Goal: Task Accomplishment & Management: Manage account settings

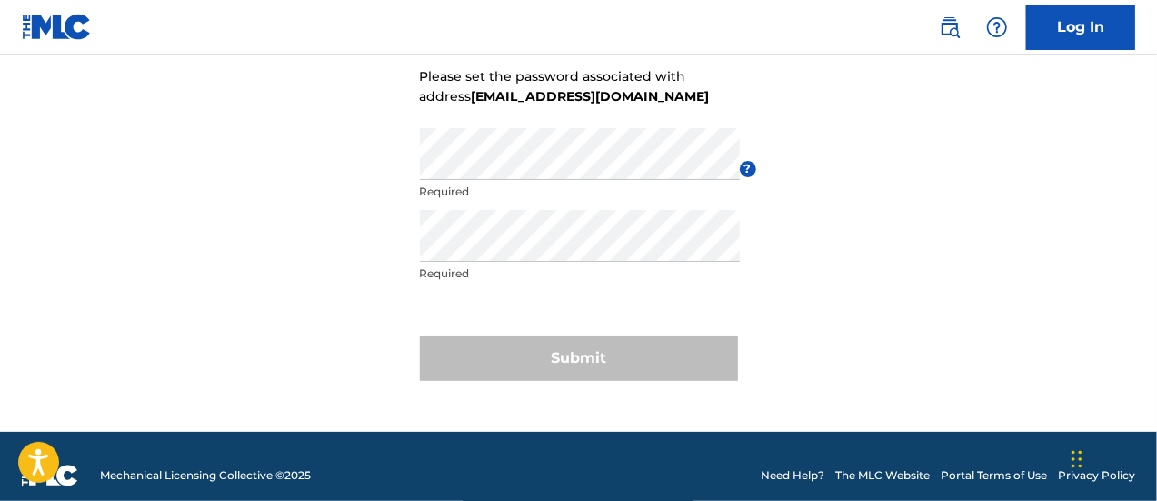
scroll to position [182, 0]
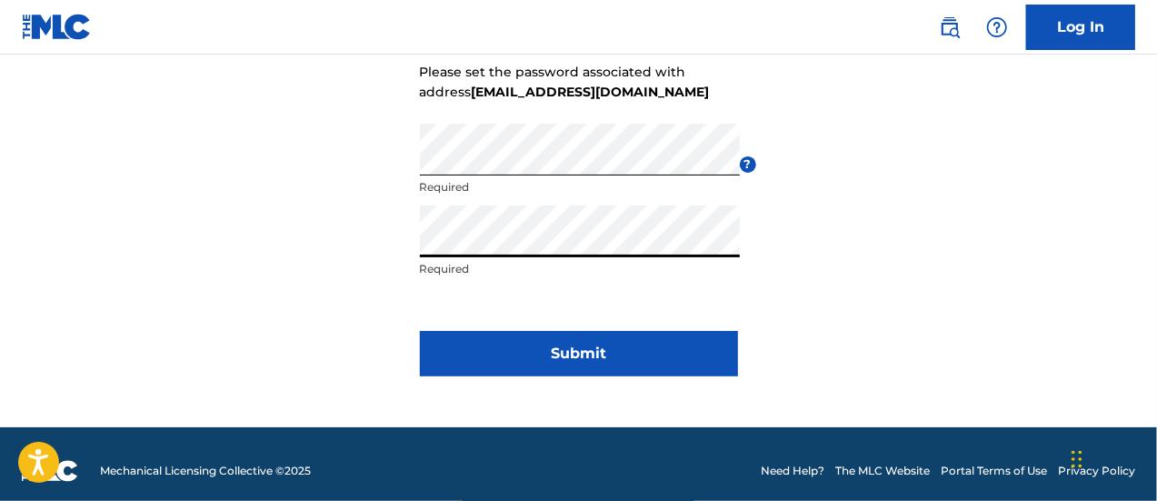
click at [593, 351] on button "Submit" at bounding box center [579, 353] width 318 height 45
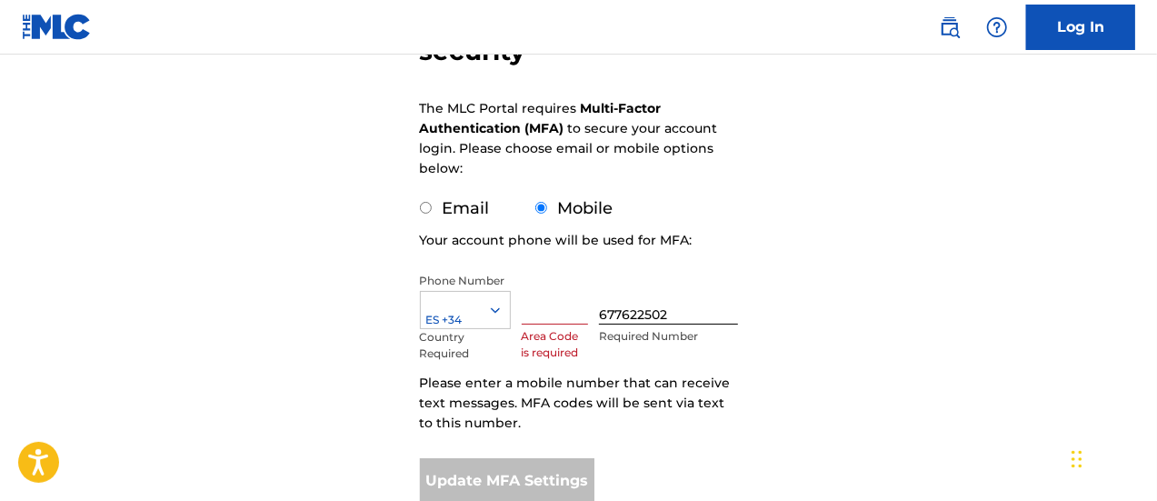
scroll to position [273, 0]
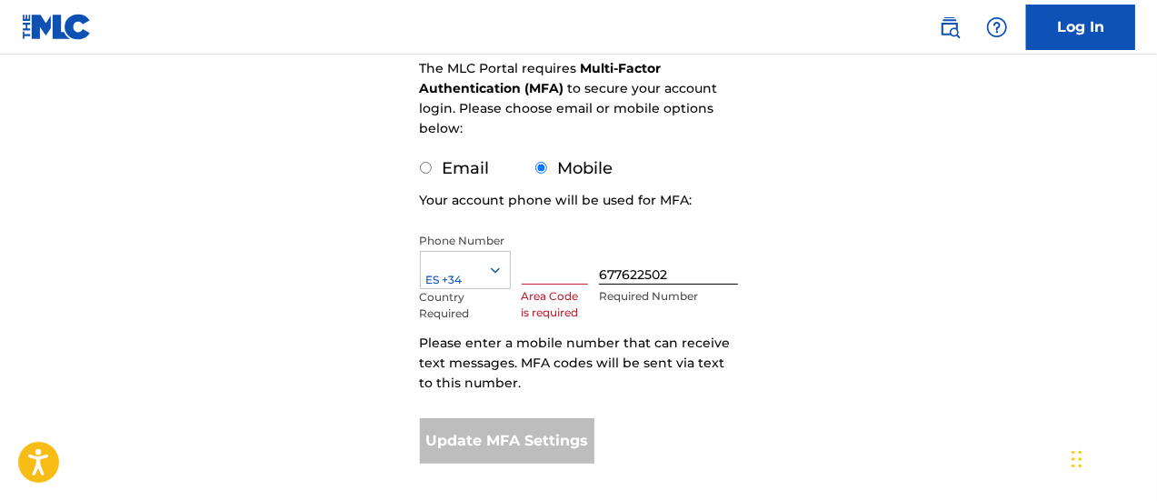
click at [547, 274] on input "text" at bounding box center [555, 259] width 67 height 52
click at [563, 273] on input "text" at bounding box center [555, 259] width 67 height 52
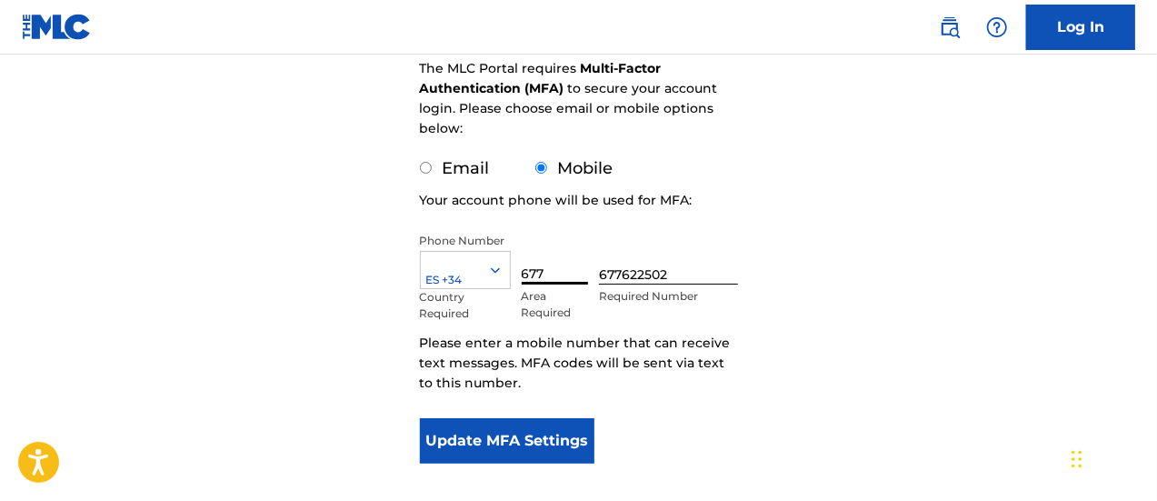
type input "677"
click at [623, 270] on input "677622502" at bounding box center [668, 259] width 138 height 52
type input "622502"
click at [690, 426] on form "Configure account security The MLC Portal requires Multi-Factor Authentication …" at bounding box center [579, 170] width 318 height 687
click at [542, 435] on button "Update MFA Settings" at bounding box center [507, 440] width 175 height 45
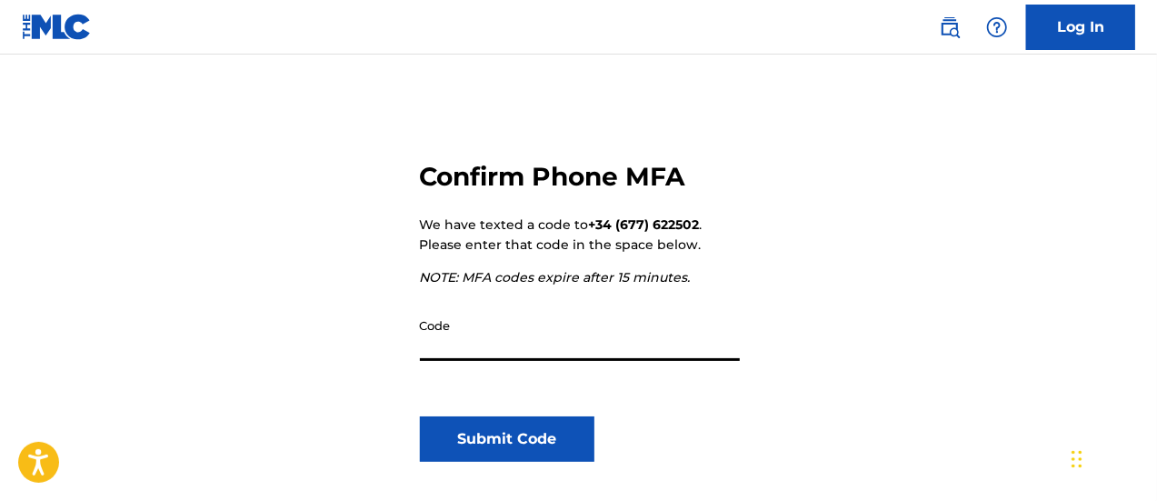
scroll to position [200, 0]
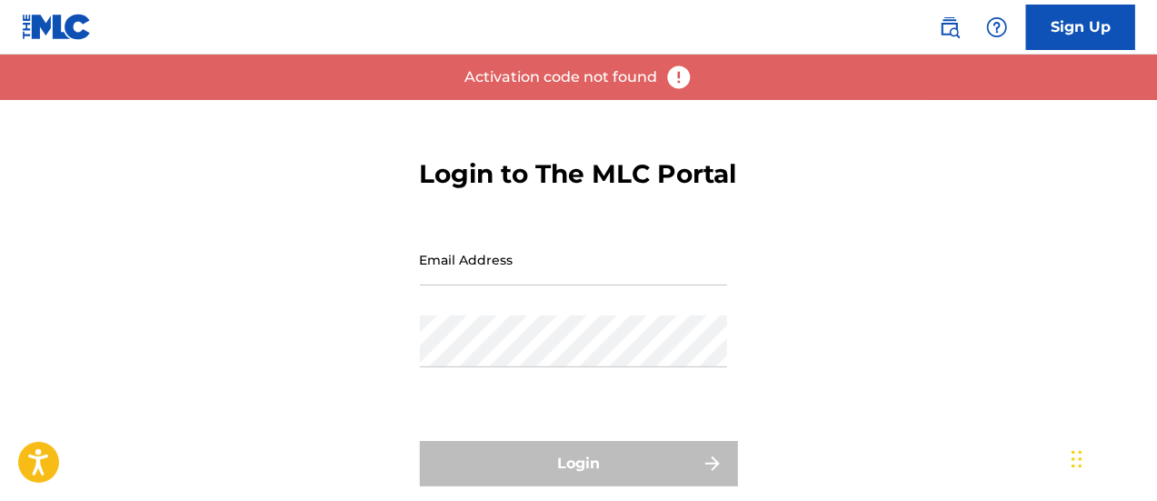
click at [513, 285] on input "Email Address" at bounding box center [573, 260] width 307 height 52
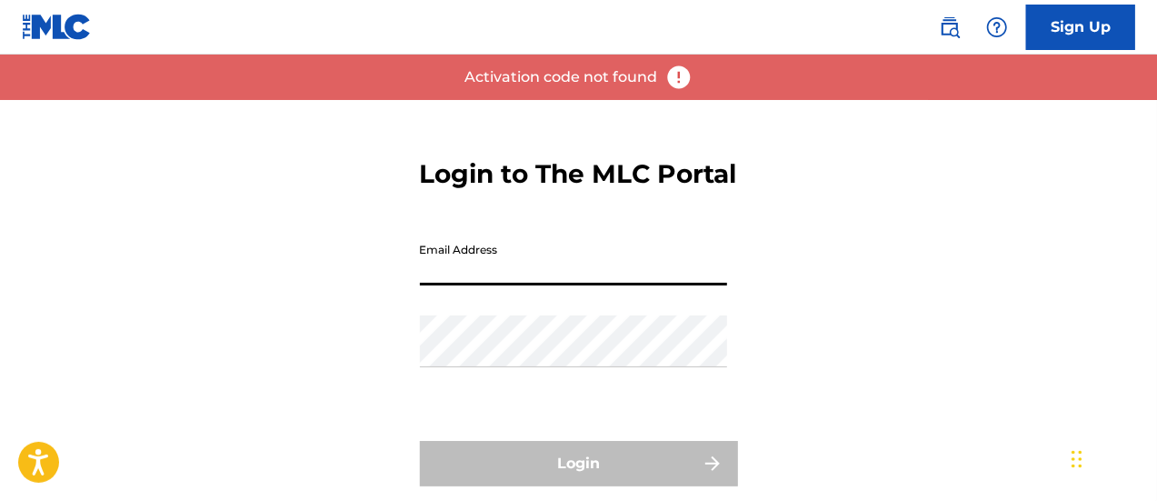
type input "[EMAIL_ADDRESS][DOMAIN_NAME]"
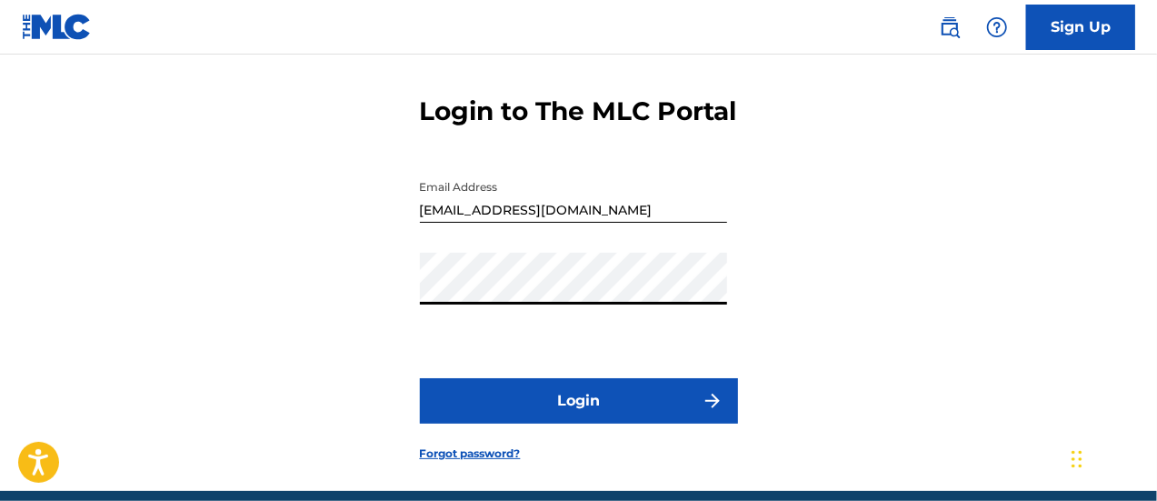
scroll to position [91, 0]
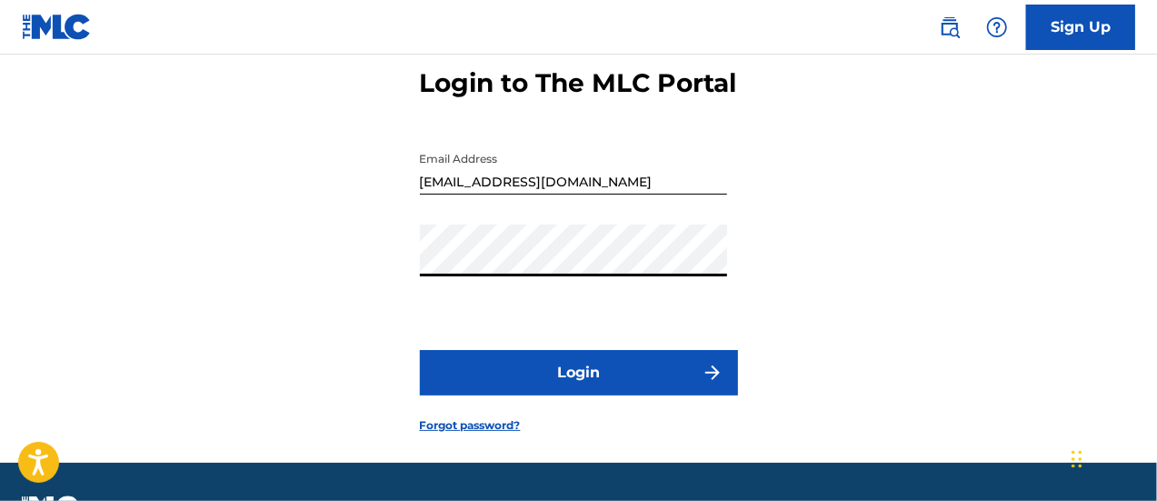
click at [563, 395] on button "Login" at bounding box center [579, 372] width 318 height 45
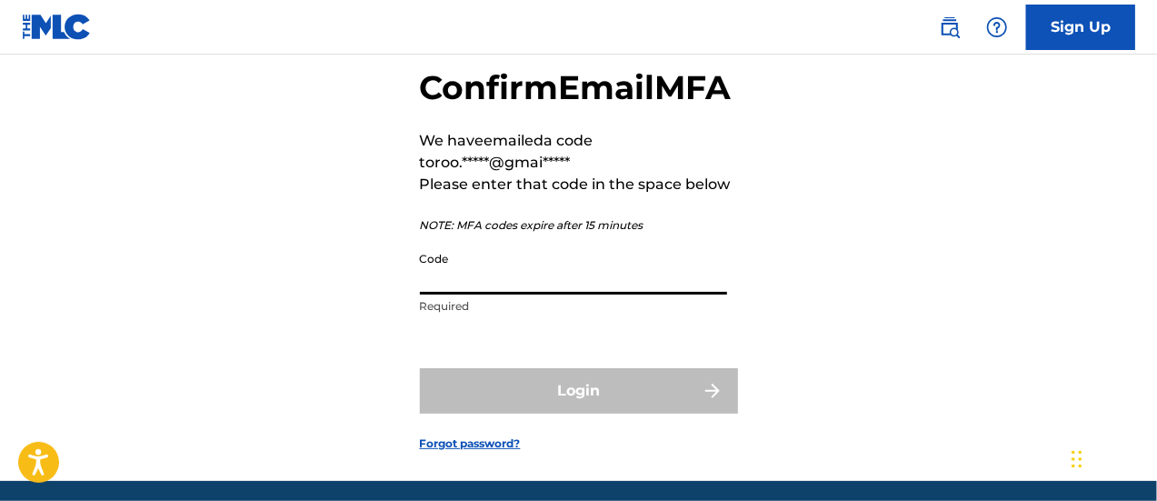
click at [467, 294] on input "Code" at bounding box center [573, 269] width 307 height 52
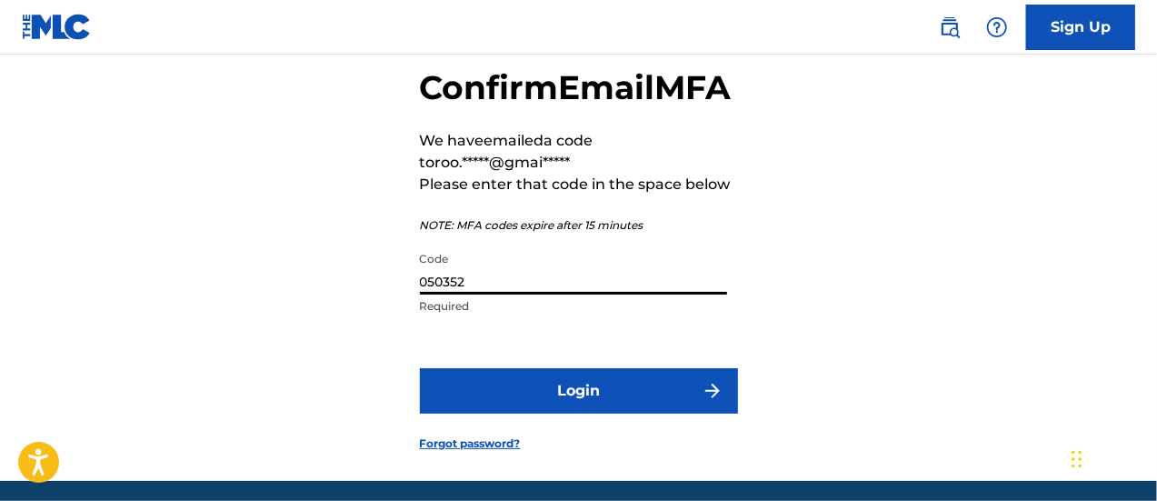
type input "050352"
click at [553, 413] on button "Login" at bounding box center [579, 390] width 318 height 45
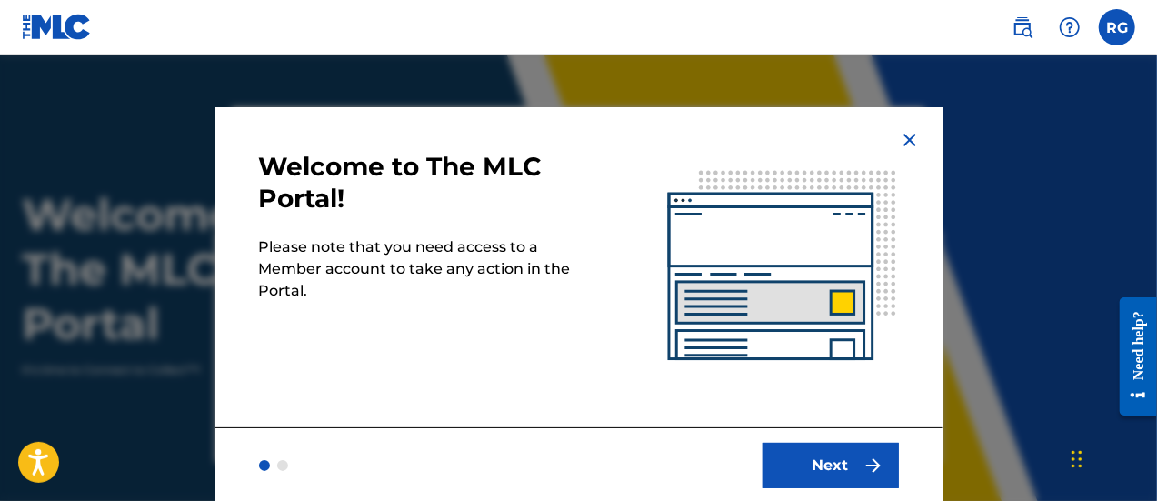
scroll to position [5, 0]
click at [831, 462] on button "Next" at bounding box center [830, 465] width 136 height 45
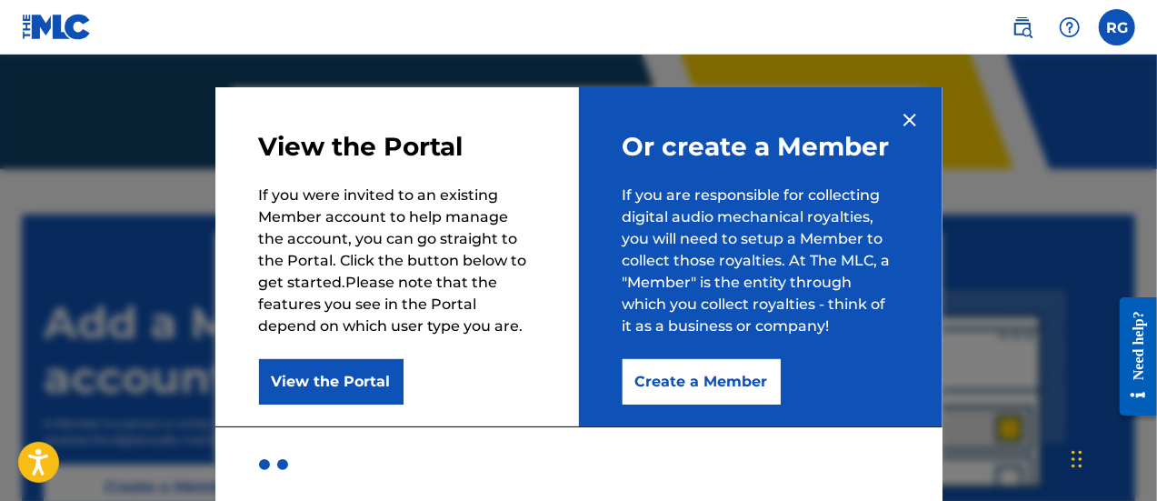
scroll to position [91, 0]
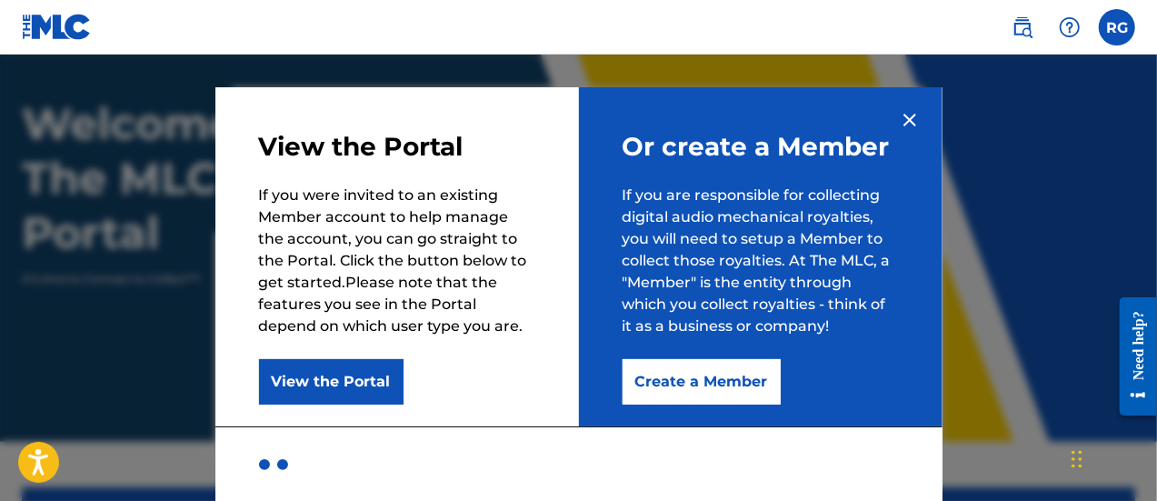
click at [1071, 31] on img at bounding box center [1070, 27] width 22 height 22
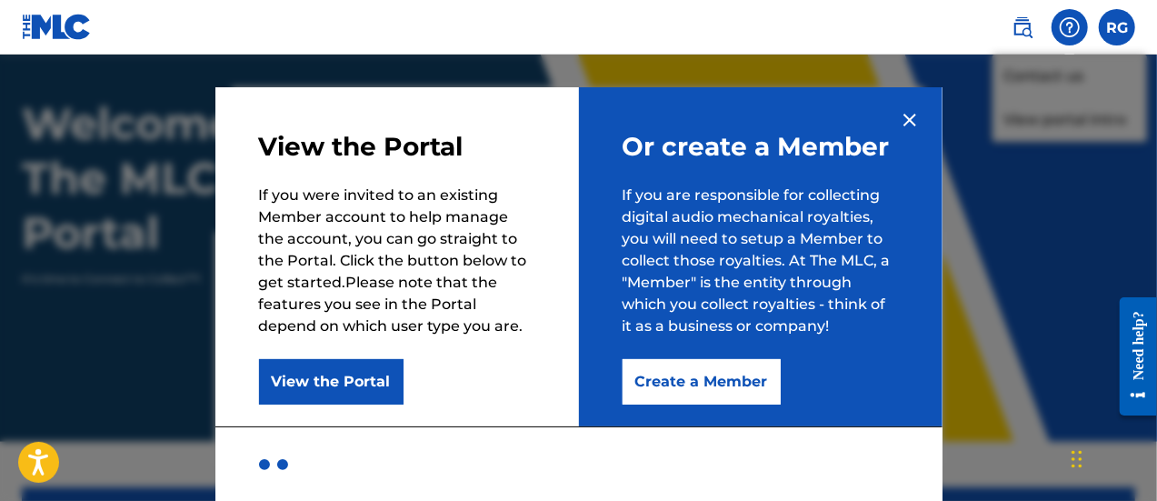
click at [570, 22] on nav "RG [PERSON_NAME] [EMAIL_ADDRESS][DOMAIN_NAME] Notification Preferences Profile …" at bounding box center [578, 27] width 1157 height 55
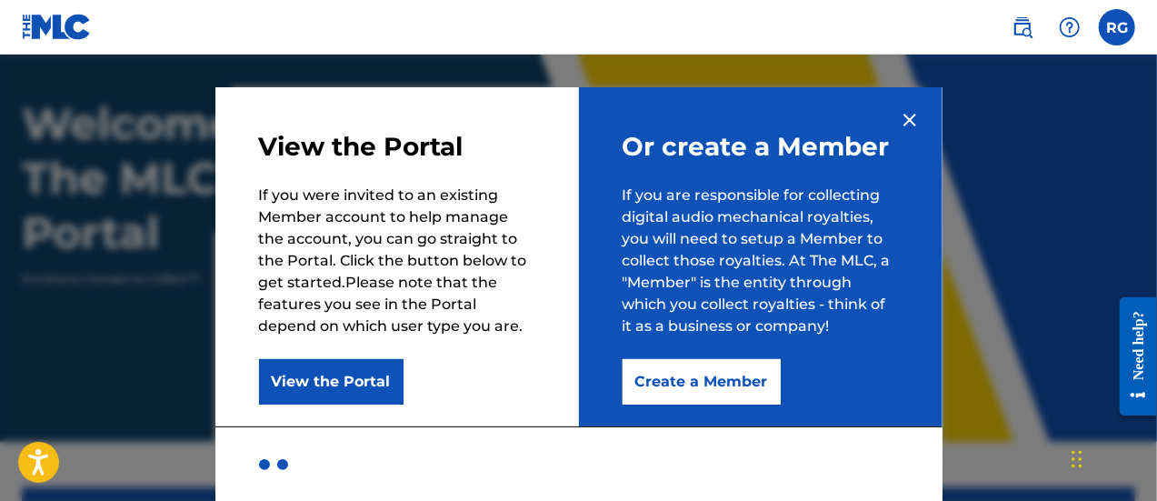
click at [1140, 354] on div "Need help?" at bounding box center [1137, 344] width 25 height 69
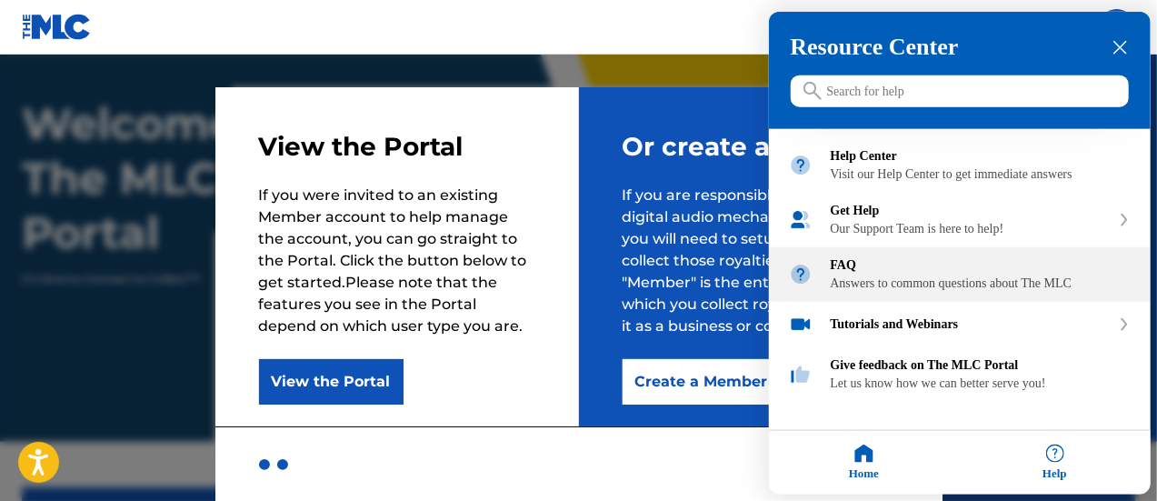
click at [910, 291] on div "Answers to common questions about The MLC" at bounding box center [981, 283] width 300 height 15
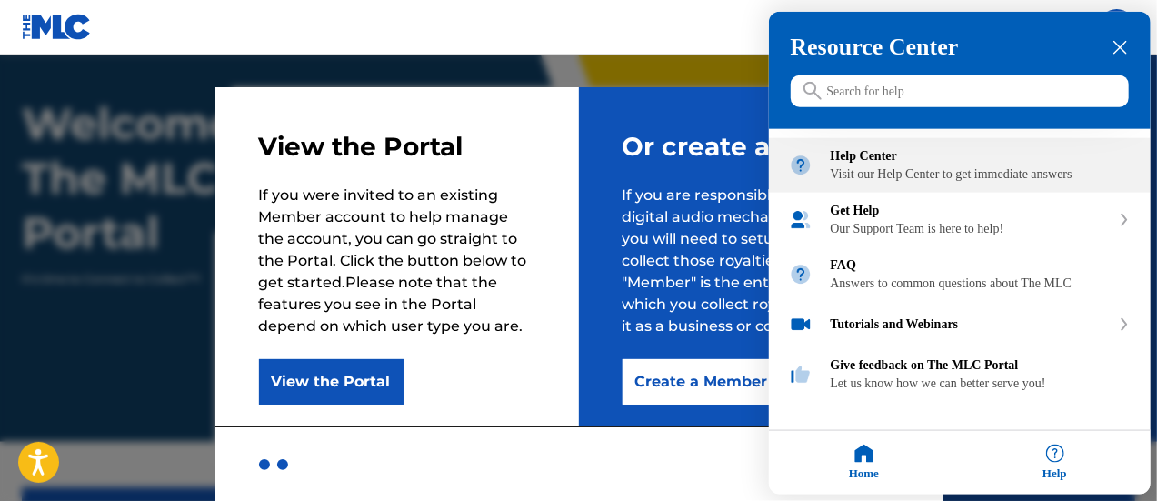
click at [887, 174] on div "Visit our Help Center to get immediate answers" at bounding box center [981, 174] width 300 height 15
